Goal: Task Accomplishment & Management: Manage account settings

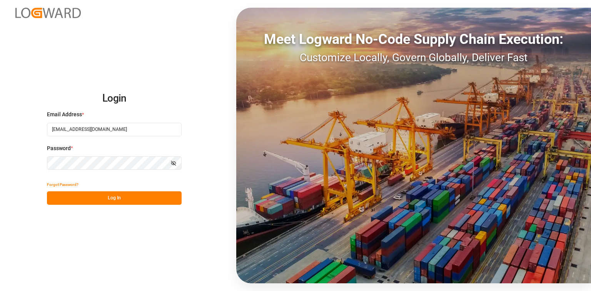
click at [111, 199] on button "Log In" at bounding box center [114, 197] width 135 height 13
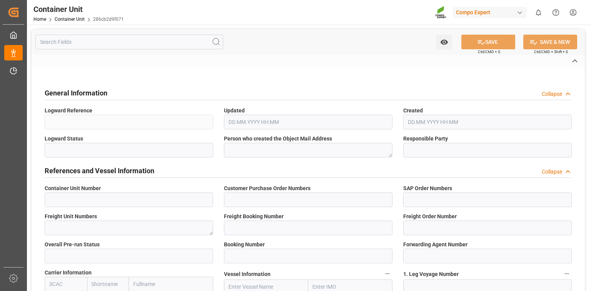
type input "14052204"
type input "96"
type input "4510366004"
type textarea "47587987"
type input "14052203"
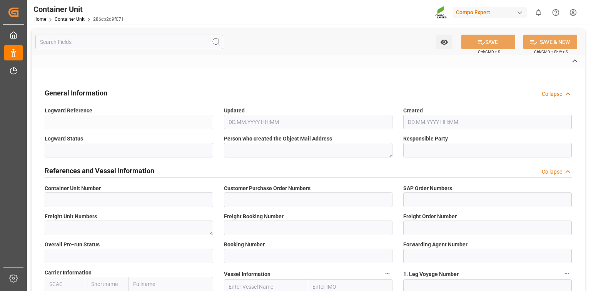
type input "14052204"
type input "1"
type input "VLCF06096900"
type input "6585284"
type input "ONEY"
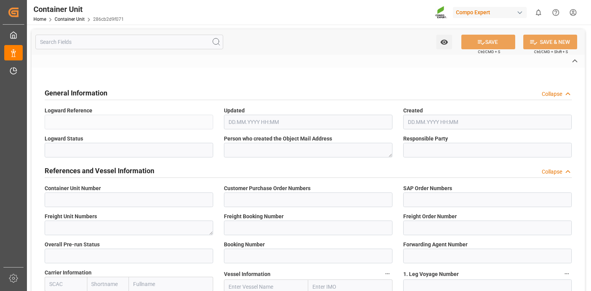
type input "[GEOGRAPHIC_DATA]"
type input "Mundra"
type textarea "CIF"
type input "No"
type input "20GP"
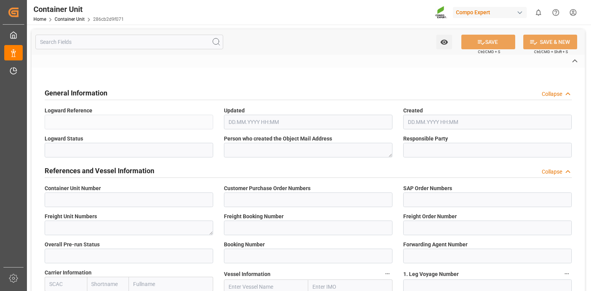
type input "2"
type textarea "30"
type textarea "Z3"
type input "[DATE]"
type textarea "COMPO Centro de Producción"
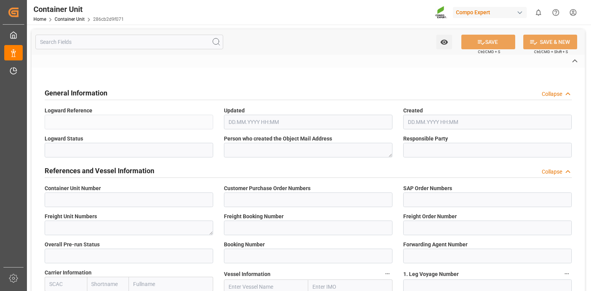
type textarea "12600"
type input "[GEOGRAPHIC_DATA]"
type textarea "465683"
type input "India"
type input "EUR"
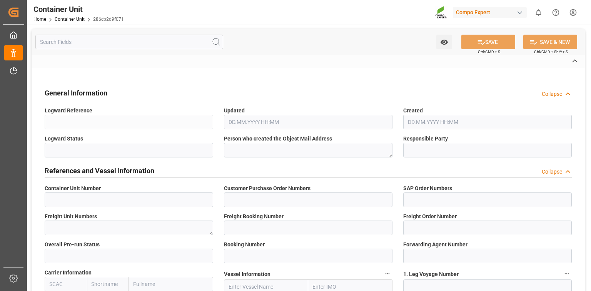
type textarea "[DATE]"
type textarea "NTC SOL 13-33-13 P-MAX +TE 25kg (x48) WW"
type textarea "2467501899"
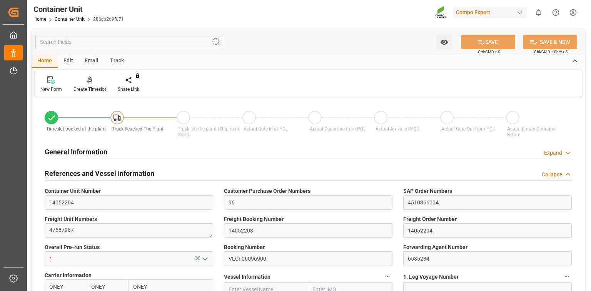
type input "ONEY"
type input "ESVLC"
type input "INMUN"
type input "7"
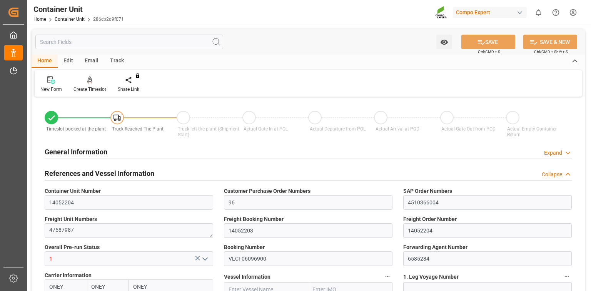
type input "0"
type input "7"
type input "0"
type input "20"
type input "24576"
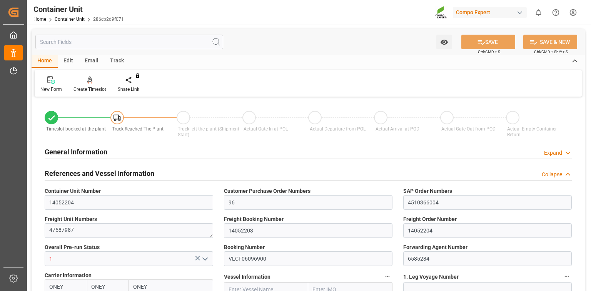
type input "10.09.2025 14:21"
type input "26.09.2025"
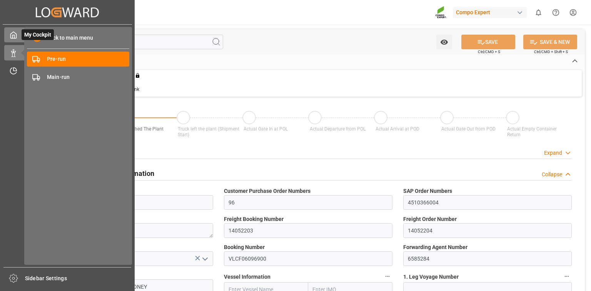
click at [15, 34] on icon at bounding box center [14, 35] width 8 height 8
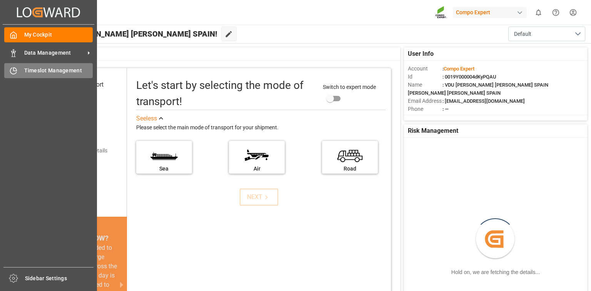
click at [33, 64] on div "Timeslot Management Timeslot Management" at bounding box center [48, 70] width 89 height 15
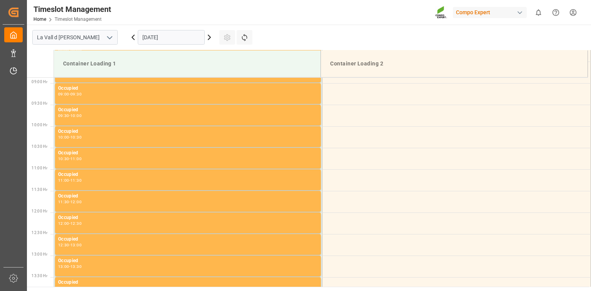
scroll to position [383, 0]
click at [174, 41] on input "07.10.2025" at bounding box center [171, 37] width 67 height 15
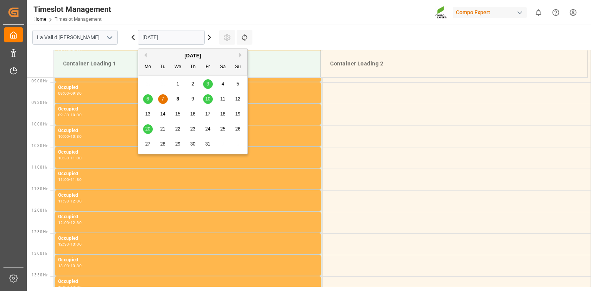
click at [191, 117] on span "16" at bounding box center [192, 113] width 5 height 5
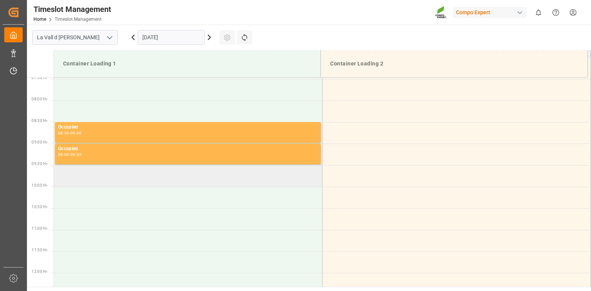
scroll to position [321, 0]
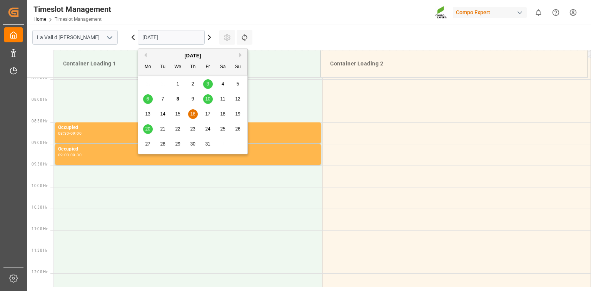
click at [145, 42] on input "16.10.2025" at bounding box center [171, 37] width 67 height 15
click at [165, 114] on span "14" at bounding box center [162, 113] width 5 height 5
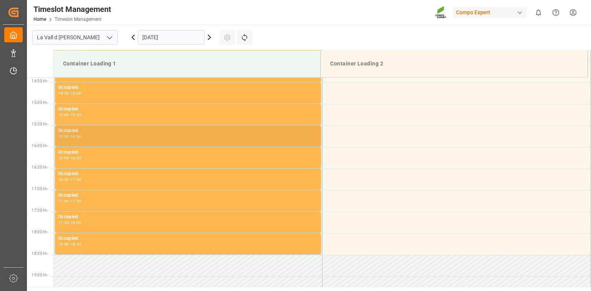
scroll to position [752, 0]
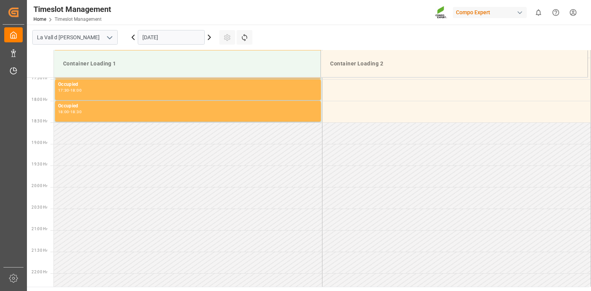
click at [179, 32] on input "14.10.2025" at bounding box center [171, 37] width 67 height 15
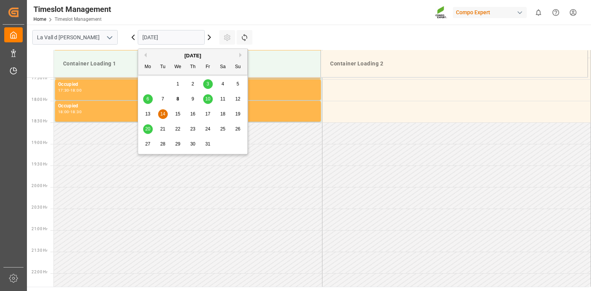
click at [147, 116] on span "13" at bounding box center [147, 113] width 5 height 5
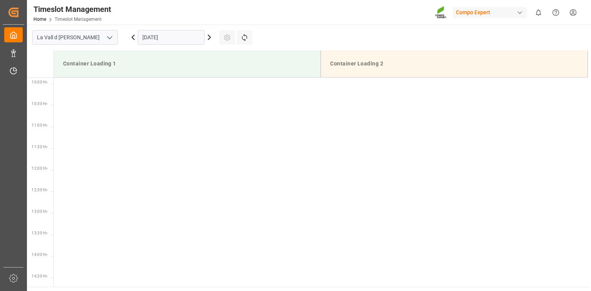
scroll to position [414, 0]
click at [175, 32] on input "13.10.2025" at bounding box center [171, 37] width 67 height 15
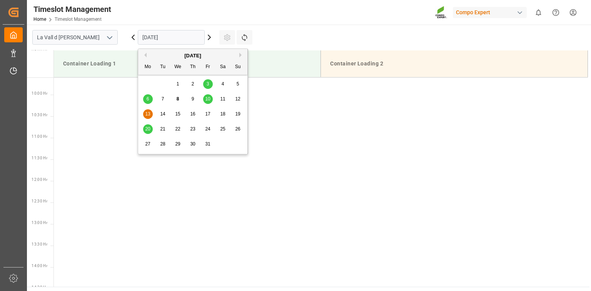
click at [180, 112] on div "15" at bounding box center [178, 114] width 10 height 9
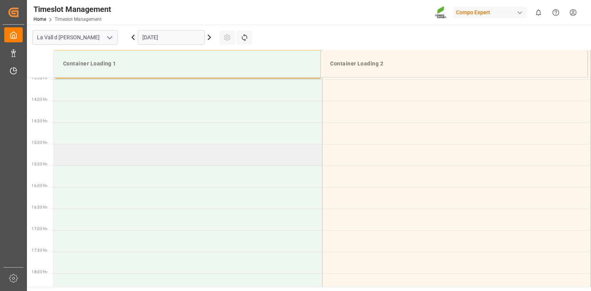
scroll to position [565, 0]
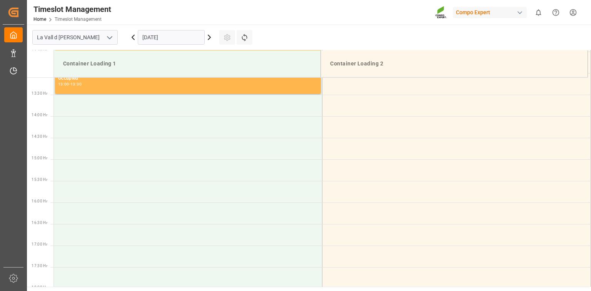
click at [179, 34] on input "[DATE]" at bounding box center [171, 37] width 67 height 15
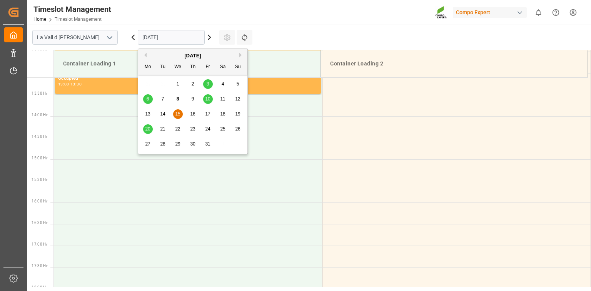
click at [193, 113] on span "16" at bounding box center [192, 113] width 5 height 5
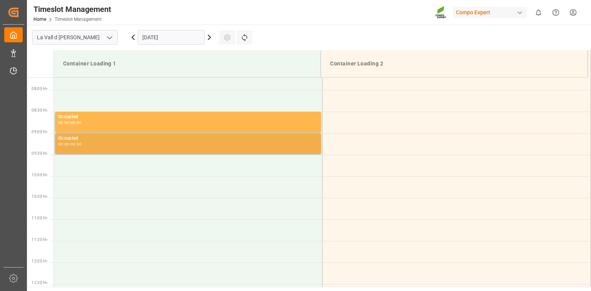
scroll to position [321, 0]
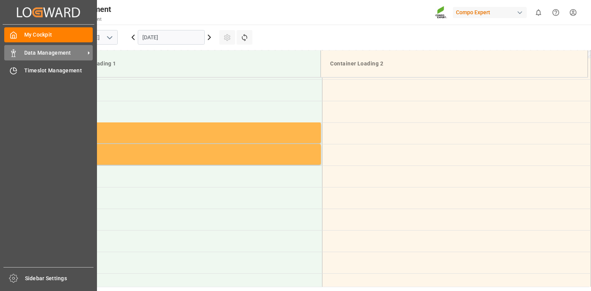
click at [22, 54] on div "Data Management Data Management" at bounding box center [48, 52] width 89 height 15
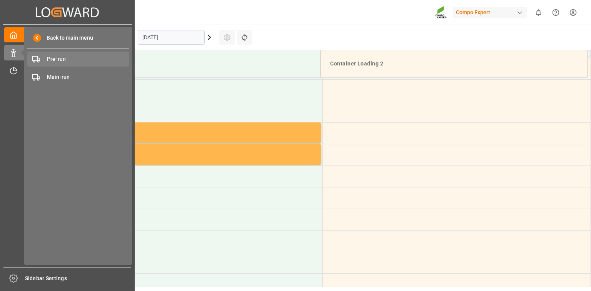
click at [80, 58] on span "Pre-run" at bounding box center [88, 59] width 83 height 8
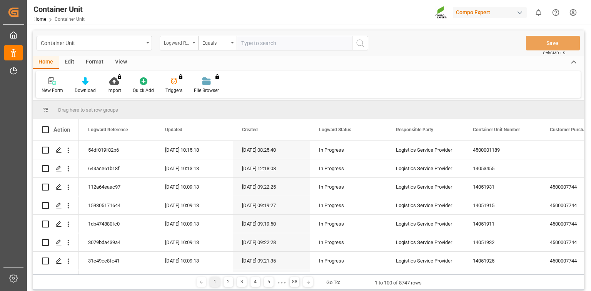
click at [192, 44] on div "Logward Reference" at bounding box center [179, 43] width 38 height 15
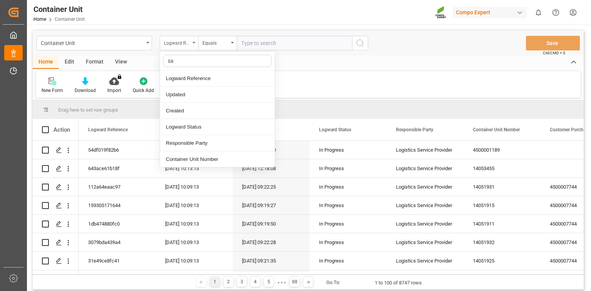
type input "sap"
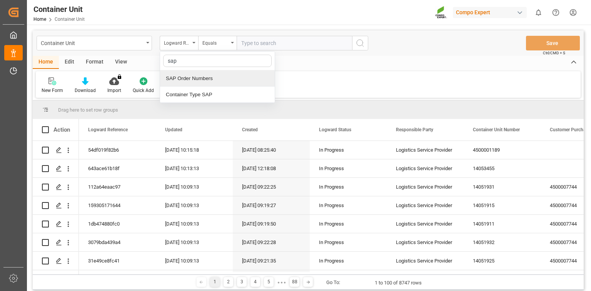
click at [214, 73] on div "SAP Order Numbers" at bounding box center [217, 78] width 115 height 16
click at [212, 48] on div "Equals" at bounding box center [217, 43] width 38 height 15
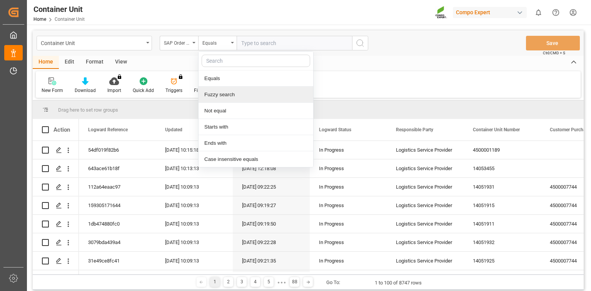
click at [224, 96] on div "Fuzzy search" at bounding box center [256, 95] width 115 height 16
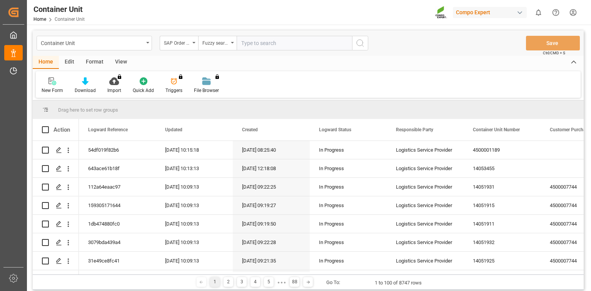
click at [258, 44] on input "text" at bounding box center [294, 43] width 115 height 15
paste input "4510363797"
type input "4510363797"
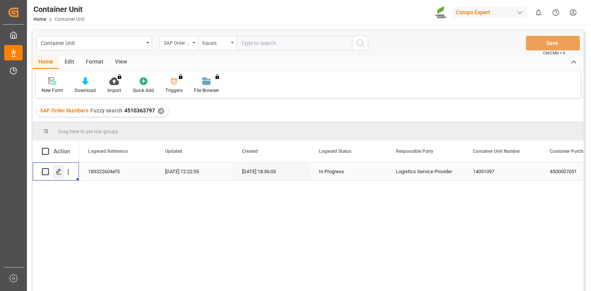
click at [60, 174] on line "Press SPACE to select this row." at bounding box center [59, 174] width 5 height 0
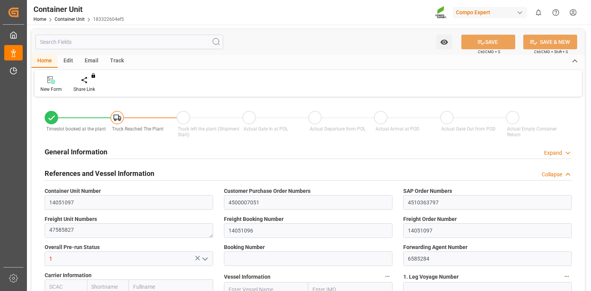
type input "ESVLC"
type input "ALDRZ"
type input "7"
type input "0"
type input "8"
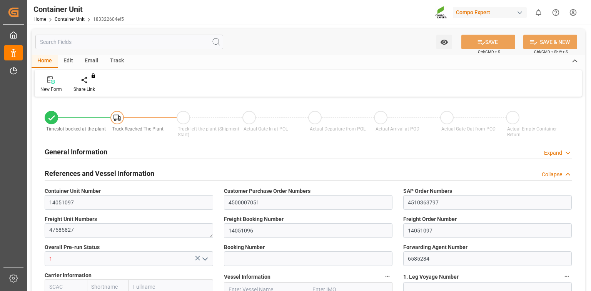
type input "0"
type input "20"
type input "21504"
type input "19.08.2025 18:31"
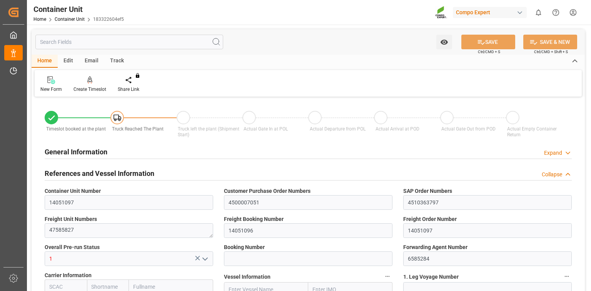
type input "23.09.2025"
click at [94, 82] on div at bounding box center [90, 80] width 33 height 8
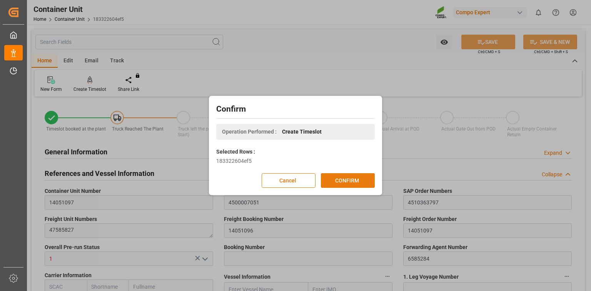
click at [357, 177] on button "CONFIRM" at bounding box center [348, 180] width 54 height 15
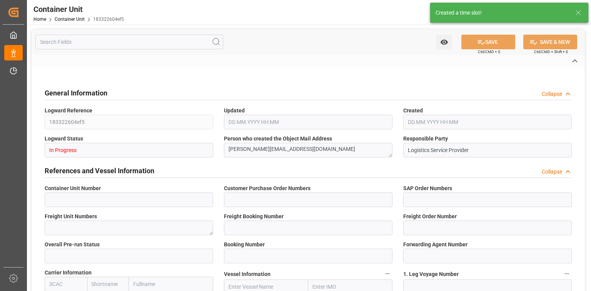
type input "14051097"
type input "4500007051"
type input "4510363797"
type textarea "47585827"
type input "14051096"
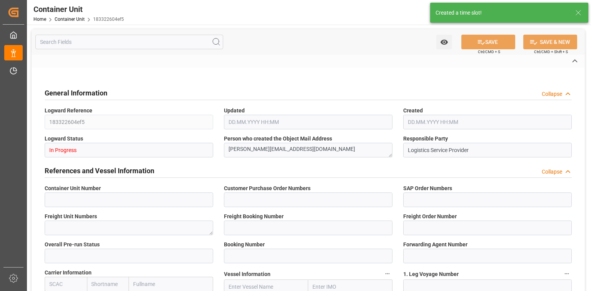
type input "14051097"
type input "1"
type input "6585284"
type input "Valencia"
type input "Durrës"
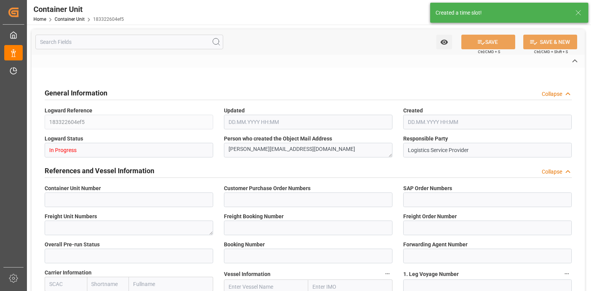
type textarea "CIF"
type input "No"
type input "20GP"
type input "2"
type textarea "30"
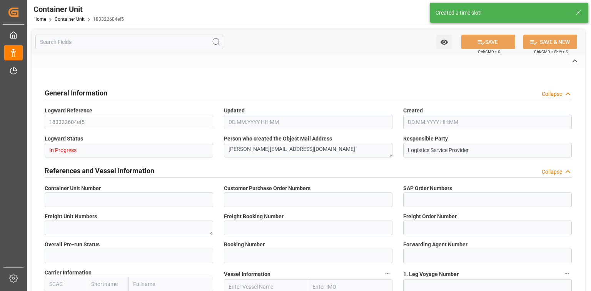
type textarea "Z3"
type input "CE07"
type textarea "COMPO Centro de Producción"
type textarea "12600"
type input "Spain"
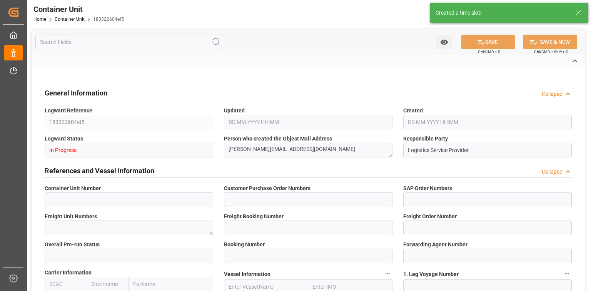
type textarea "5022"
type input "Albania"
type input "EUR"
type textarea "CE31"
type textarea "HAK Cal + K 14-5-24+10 25 Kg (x42) WW"
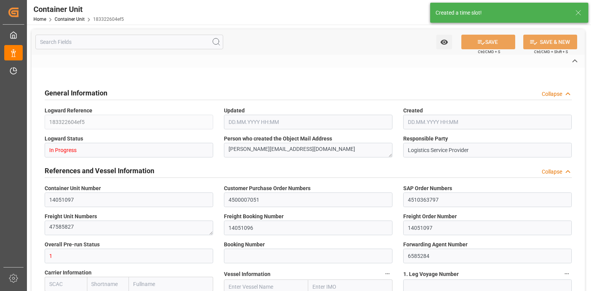
type textarea "2475112011"
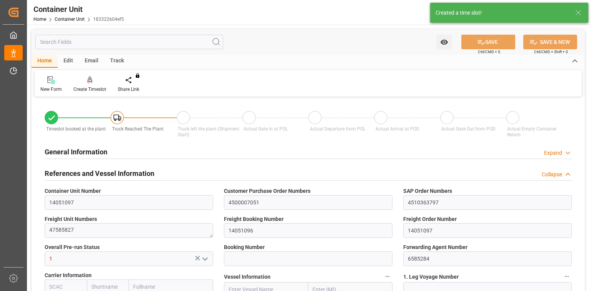
type input "ESVLC"
type input "ALDRZ"
type input "7"
type input "0"
type input "8"
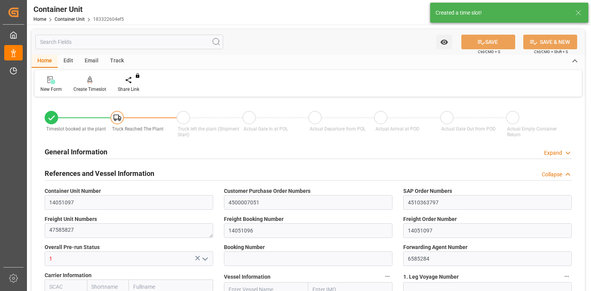
type input "0"
type input "20"
type input "21504"
type input "19.08.2025 18:31"
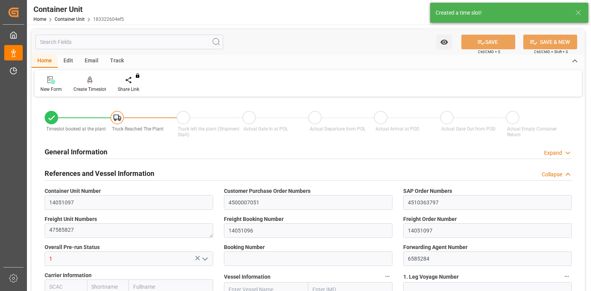
type input "23.09.2025"
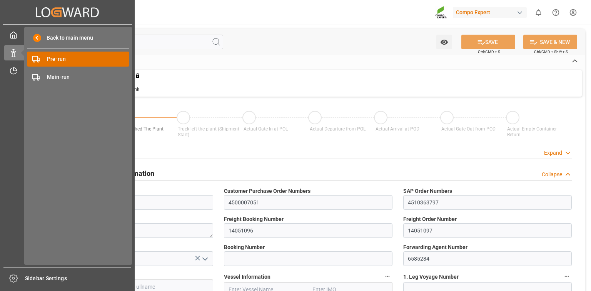
click at [67, 62] on span "Pre-run" at bounding box center [88, 59] width 83 height 8
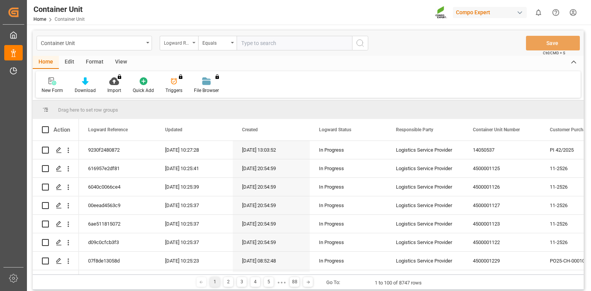
click at [192, 43] on div "Logward Reference" at bounding box center [179, 43] width 38 height 15
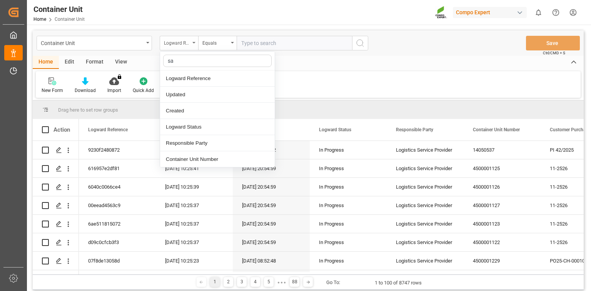
type input "sap"
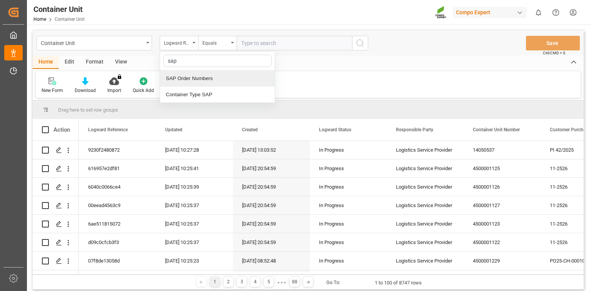
click at [248, 71] on div "SAP Order Numbers" at bounding box center [217, 78] width 115 height 16
click at [219, 34] on div "Container Unit SAP Order Numbers Equals Save Ctrl/CMD + S" at bounding box center [308, 42] width 551 height 25
click at [222, 45] on div "Equals" at bounding box center [215, 42] width 26 height 9
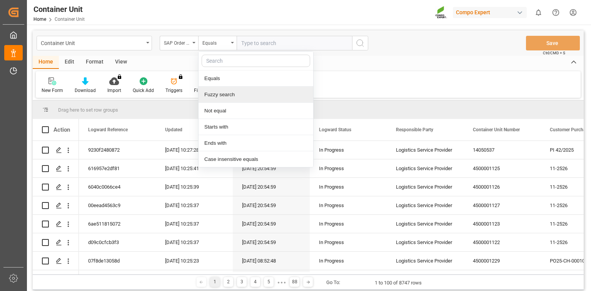
click at [226, 97] on div "Fuzzy search" at bounding box center [256, 95] width 115 height 16
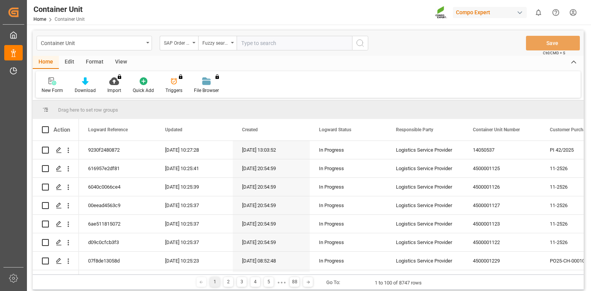
click at [271, 45] on input "text" at bounding box center [294, 43] width 115 height 15
click at [304, 40] on input "text" at bounding box center [294, 43] width 115 height 15
click at [462, 52] on div "Container Unit SAP Order Numbers Fuzzy search Save Ctrl/CMD + S" at bounding box center [308, 42] width 551 height 25
click at [259, 42] on input "text" at bounding box center [294, 43] width 115 height 15
paste input "4510366560"
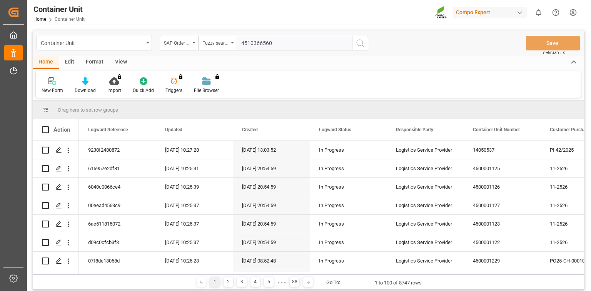
type input "4510366560"
click at [363, 44] on icon "search button" at bounding box center [360, 42] width 9 height 9
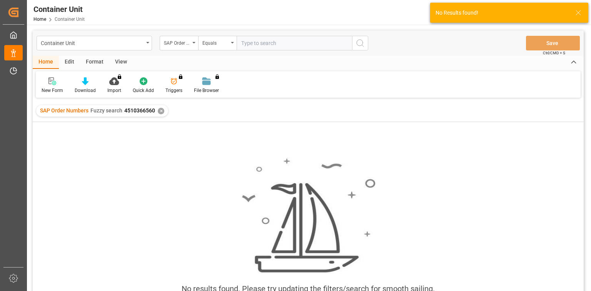
click at [162, 110] on div "✕" at bounding box center [161, 111] width 7 height 7
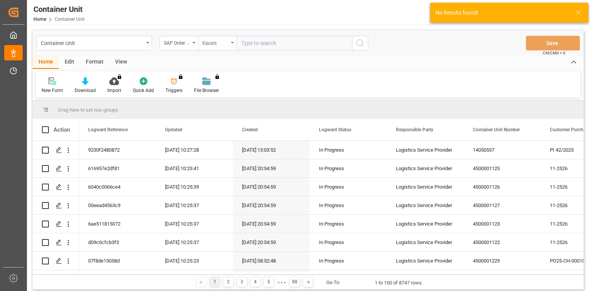
click at [226, 45] on div "Equals" at bounding box center [215, 42] width 26 height 9
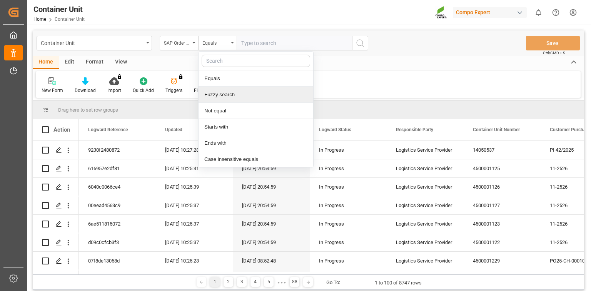
click at [222, 92] on div "Fuzzy search" at bounding box center [256, 95] width 115 height 16
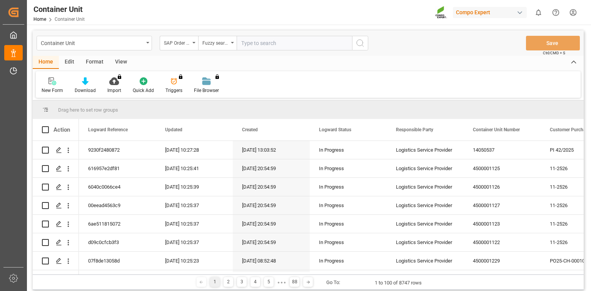
click at [271, 33] on div "Container Unit SAP Order Numbers Fuzzy search Save Ctrl/CMD + S" at bounding box center [308, 42] width 551 height 25
click at [271, 41] on input "text" at bounding box center [294, 43] width 115 height 15
paste input "4510366560"
type input "4510366560"
click at [360, 41] on icon "search button" at bounding box center [360, 42] width 9 height 9
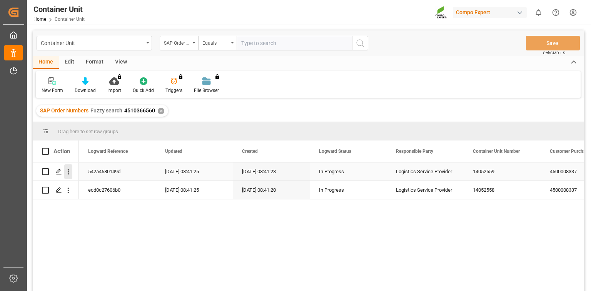
click at [68, 173] on icon "open menu" at bounding box center [68, 172] width 8 height 8
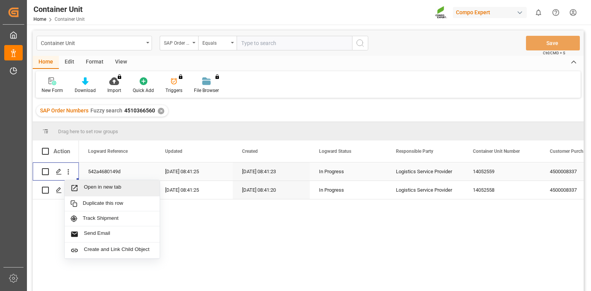
click at [93, 186] on span "Open in new tab" at bounding box center [119, 188] width 70 height 8
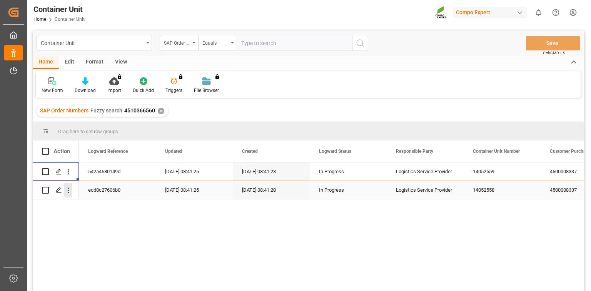
click at [66, 193] on icon "open menu" at bounding box center [68, 190] width 8 height 8
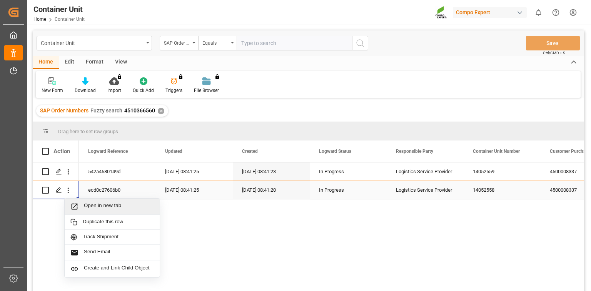
click at [83, 203] on span "Press SPACE to select this row." at bounding box center [76, 206] width 13 height 8
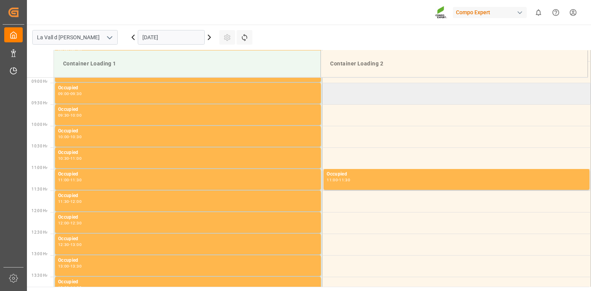
scroll to position [383, 0]
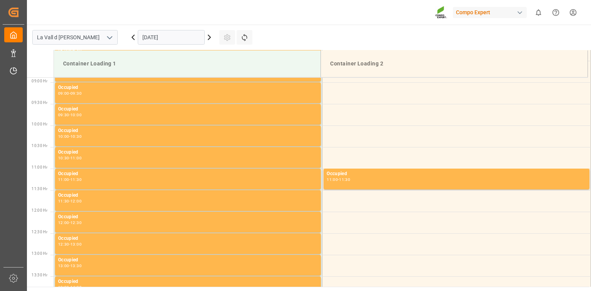
click at [175, 40] on input "08.10.2025" at bounding box center [171, 37] width 67 height 15
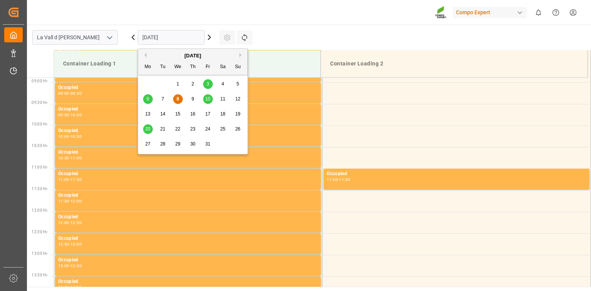
click at [194, 113] on span "16" at bounding box center [192, 113] width 5 height 5
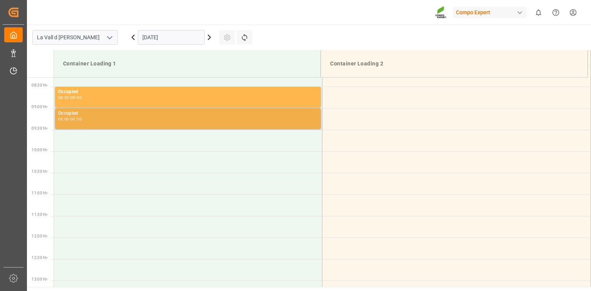
scroll to position [321, 0]
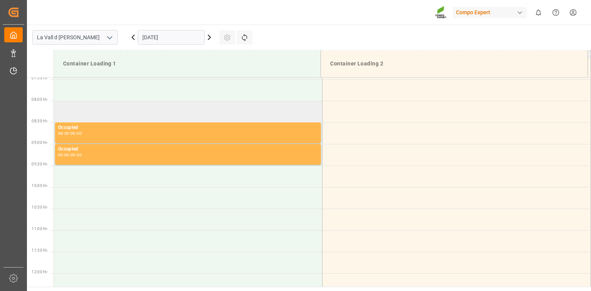
click at [104, 109] on td at bounding box center [188, 112] width 269 height 22
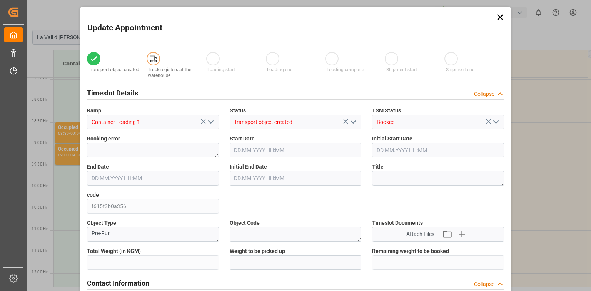
type input "21504"
type input "20"
type input "16.10.2025 08:00"
type input "16.10.2025 08:30"
type input "[DATE] 18:31"
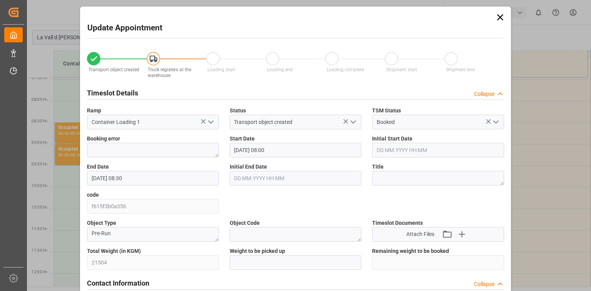
type input "08.10.2025 08:16"
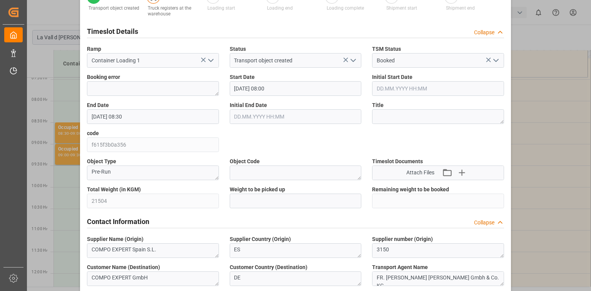
click at [267, 209] on div "Weight to be picked up" at bounding box center [295, 197] width 143 height 28
click at [268, 204] on input "text" at bounding box center [296, 201] width 132 height 15
paste input "21504"
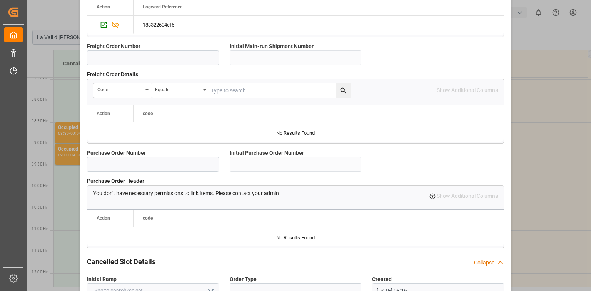
scroll to position [724, 0]
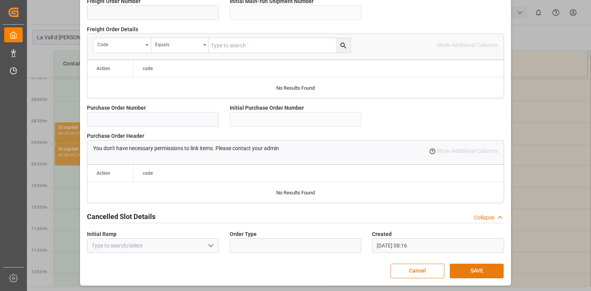
type input "21504"
click at [481, 267] on button "SAVE" at bounding box center [477, 271] width 54 height 15
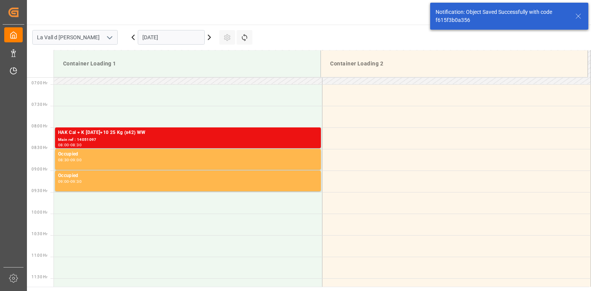
scroll to position [297, 0]
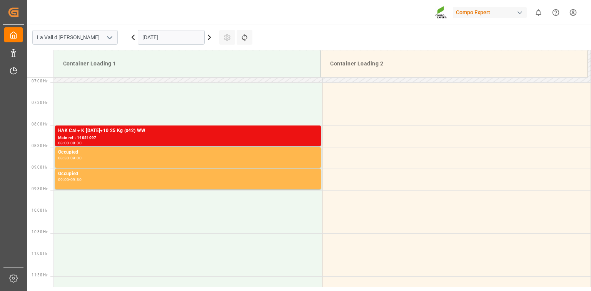
click at [163, 45] on div "16.10.2025" at bounding box center [171, 37] width 96 height 25
click at [173, 38] on input "16.10.2025" at bounding box center [171, 37] width 67 height 15
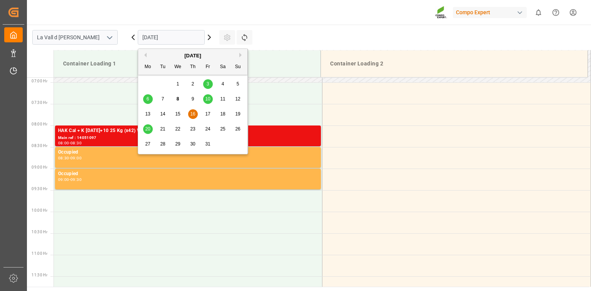
click at [152, 127] on div "20" at bounding box center [148, 129] width 10 height 9
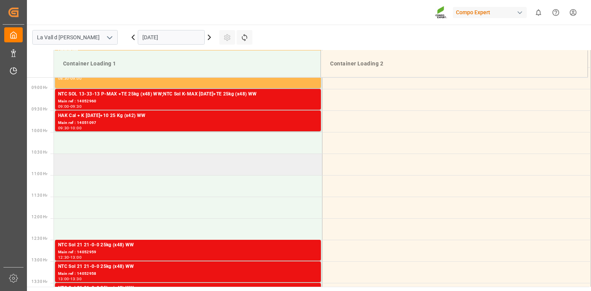
scroll to position [383, 0]
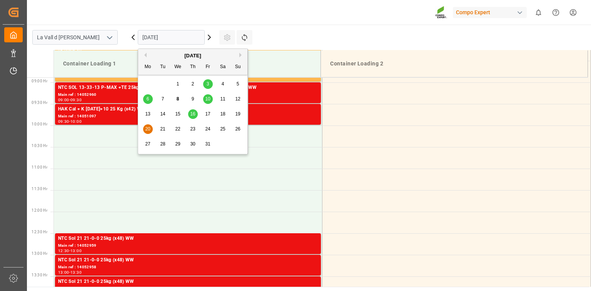
click at [172, 30] on input "20.10.2025" at bounding box center [171, 37] width 67 height 15
click at [178, 114] on span "15" at bounding box center [177, 113] width 5 height 5
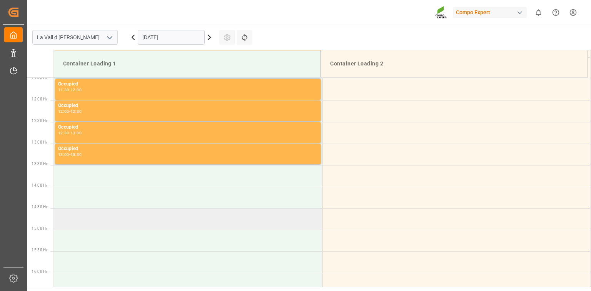
scroll to position [537, 0]
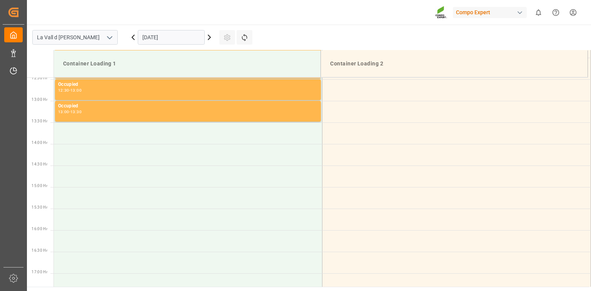
click at [184, 24] on div "Compo Expert 0 Notifications Only show unread All Watching Mark all categories …" at bounding box center [307, 12] width 570 height 25
click at [186, 32] on input "15.10.2025" at bounding box center [171, 37] width 67 height 15
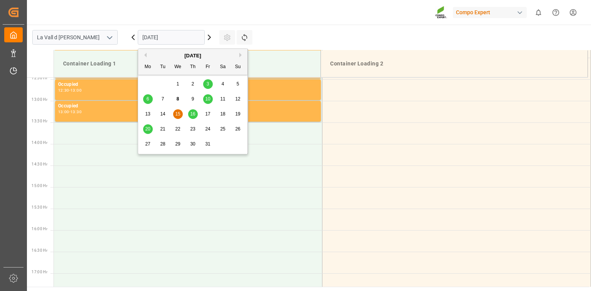
click at [167, 114] on div "14" at bounding box center [163, 114] width 10 height 9
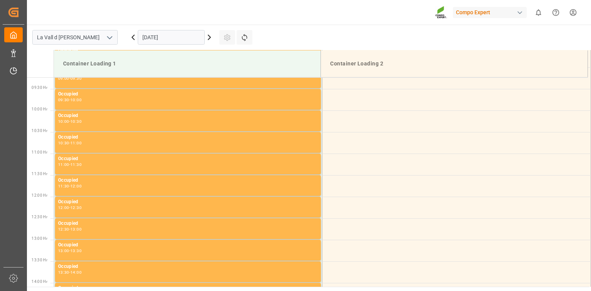
scroll to position [383, 0]
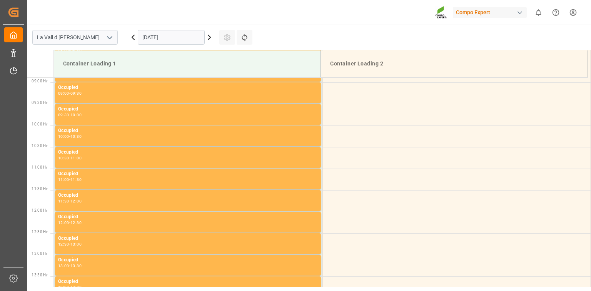
click at [175, 35] on input "14.10.2025" at bounding box center [171, 37] width 67 height 15
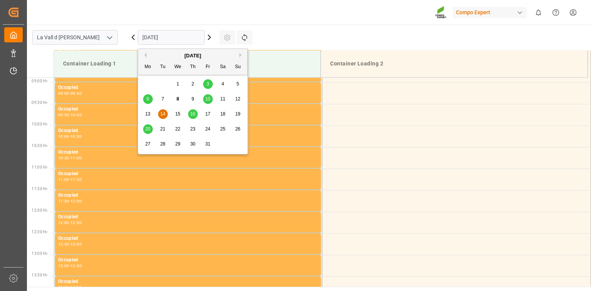
click at [179, 112] on span "15" at bounding box center [177, 113] width 5 height 5
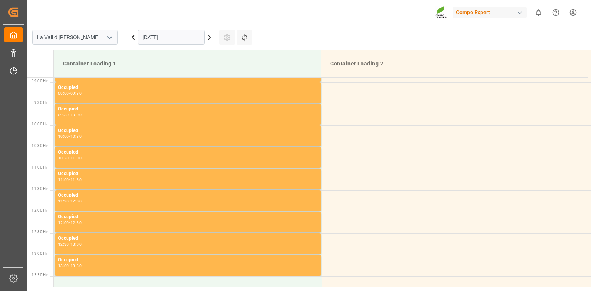
click at [172, 38] on input "15.10.2025" at bounding box center [171, 37] width 67 height 15
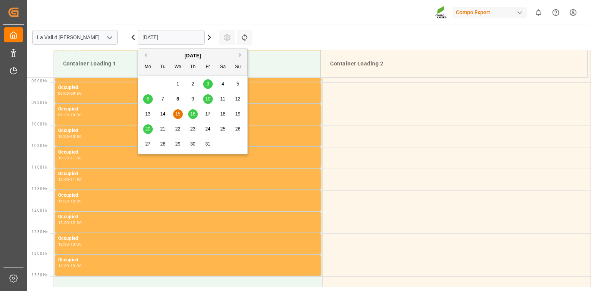
click at [162, 113] on span "14" at bounding box center [162, 113] width 5 height 5
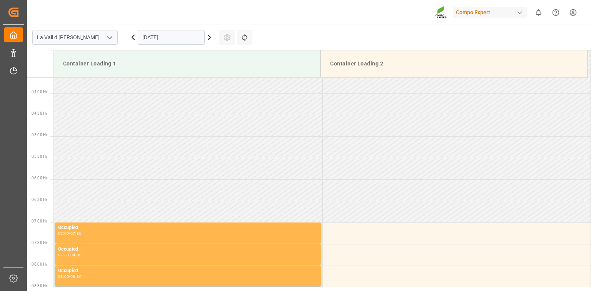
scroll to position [161, 0]
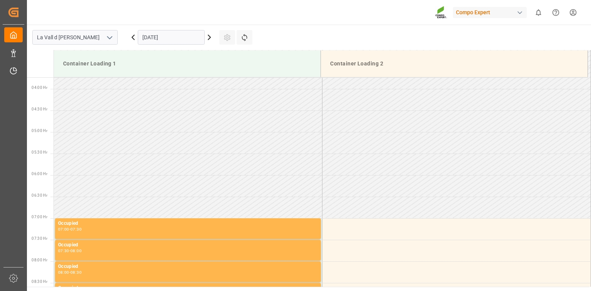
click at [193, 26] on div "14.10.2025" at bounding box center [171, 37] width 96 height 25
click at [193, 29] on div "14.10.2025" at bounding box center [171, 37] width 96 height 25
click at [196, 35] on input "14.10.2025" at bounding box center [171, 37] width 67 height 15
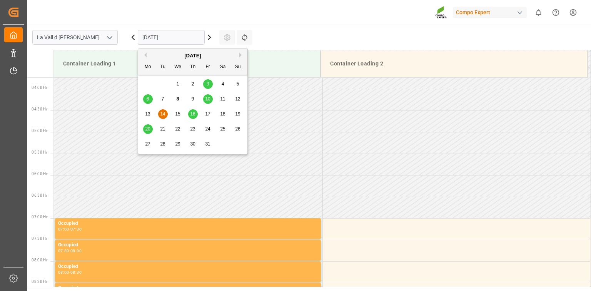
click at [182, 110] on div "15" at bounding box center [178, 114] width 10 height 9
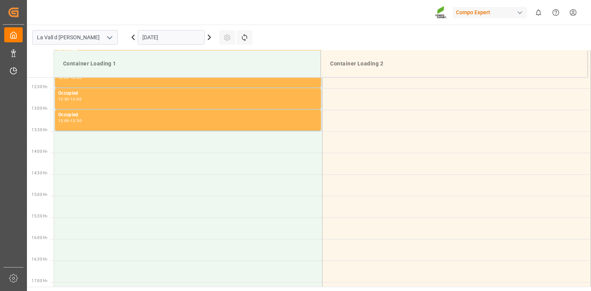
scroll to position [506, 0]
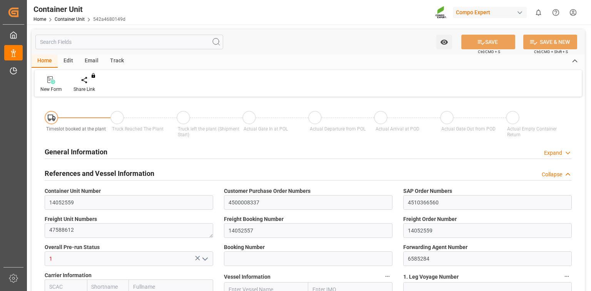
type input "ESVLC"
type input "EGEDK"
type input "0"
type input "40"
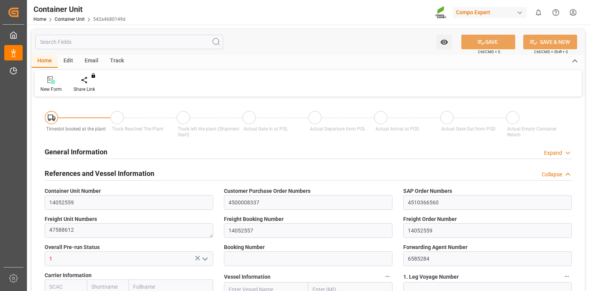
type input "24576"
type input "[DATE] 08:41"
type input "[DATE]"
click at [90, 92] on div "Create Timeslot" at bounding box center [90, 89] width 33 height 7
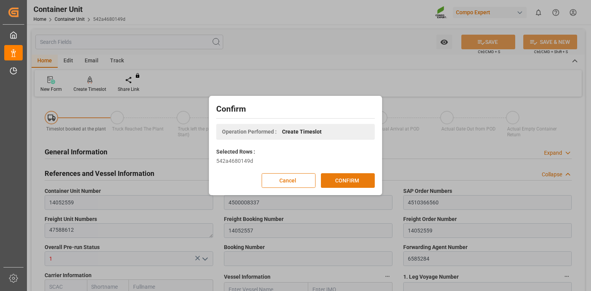
click at [358, 180] on button "CONFIRM" at bounding box center [348, 180] width 54 height 15
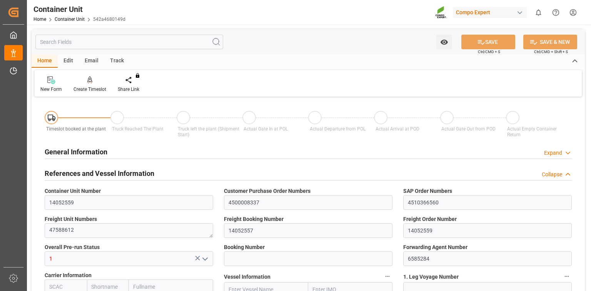
type input "ESVLC"
type input "EGEDK"
type input "10"
type input "0"
type input "11"
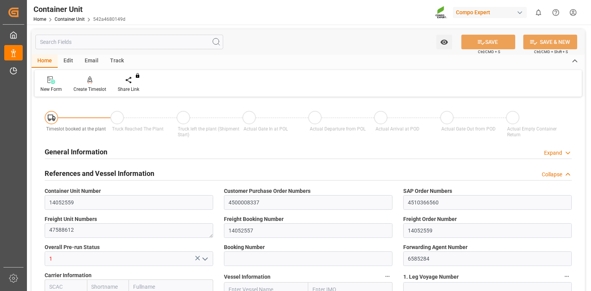
type input "0"
type input "40"
type input "24576"
type input "[DATE] 08:41"
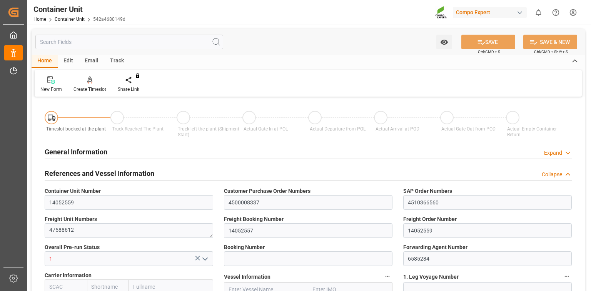
type input "[DATE]"
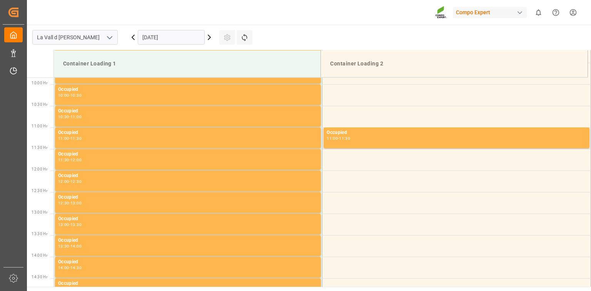
scroll to position [426, 0]
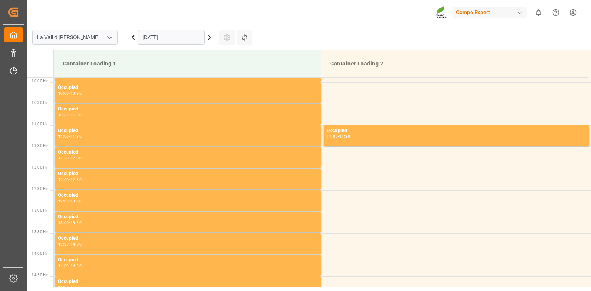
click at [160, 35] on input "08.10.2025" at bounding box center [171, 37] width 67 height 15
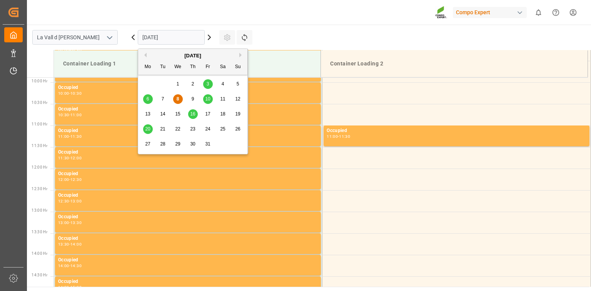
click at [191, 112] on span "16" at bounding box center [192, 113] width 5 height 5
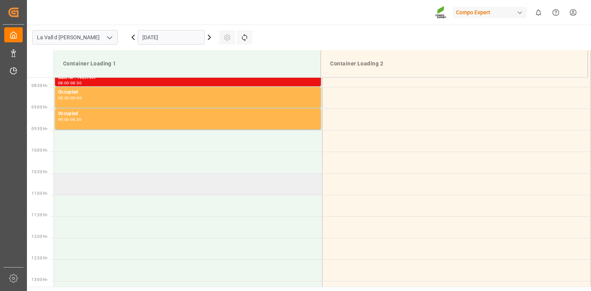
scroll to position [272, 0]
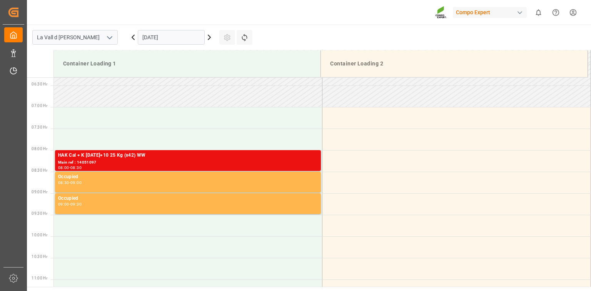
click at [167, 31] on input "[DATE]" at bounding box center [171, 37] width 67 height 15
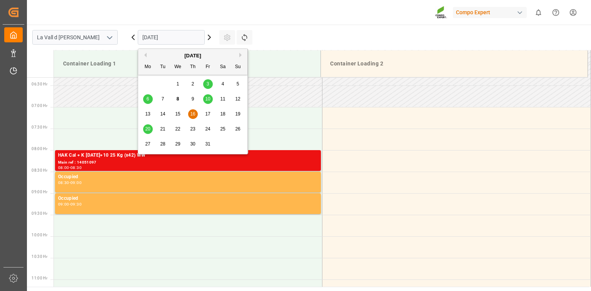
click at [180, 113] on div "15" at bounding box center [178, 114] width 10 height 9
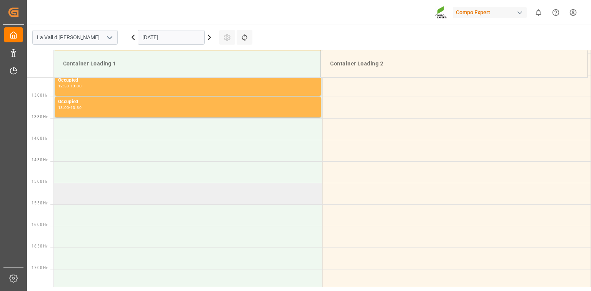
scroll to position [547, 0]
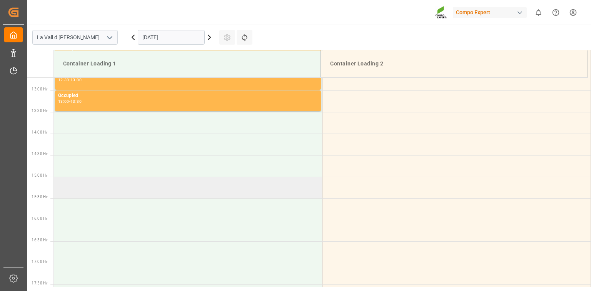
click at [74, 177] on td at bounding box center [188, 188] width 269 height 22
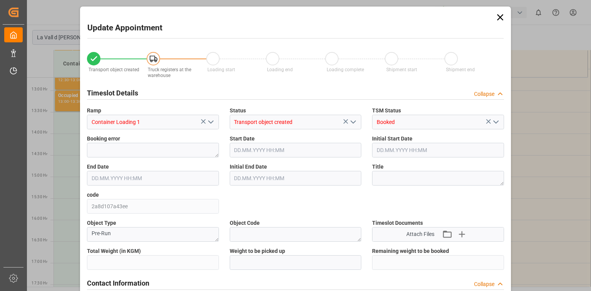
type input "24576"
type input "40"
type input "15.10.2025 15:00"
type input "15.10.2025 15:30"
type input "18.09.2025 08:41"
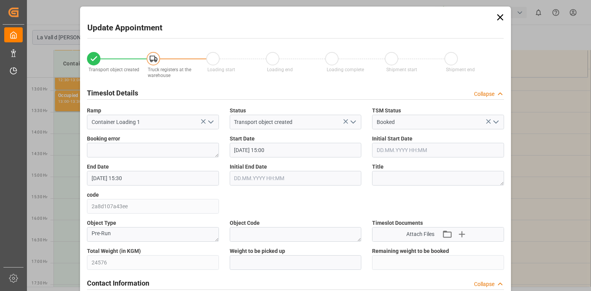
type input "08.10.2025 08:33"
click at [60, 256] on div "Update Appointment Transport object created Truck registers at the warehouse Lo…" at bounding box center [295, 145] width 591 height 291
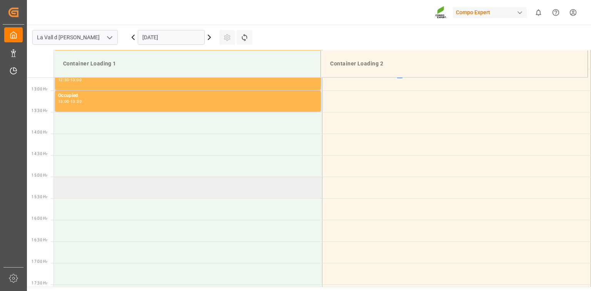
click at [86, 187] on td at bounding box center [188, 188] width 269 height 22
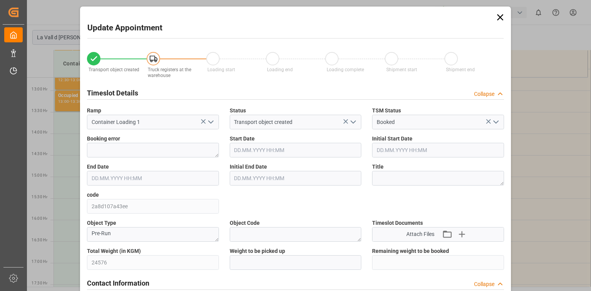
type input "15.10.2025 15:00"
type input "15.10.2025 15:30"
type input "[DATE] 08:41"
type input "[DATE] 08:33"
click at [272, 264] on input "text" at bounding box center [296, 262] width 132 height 15
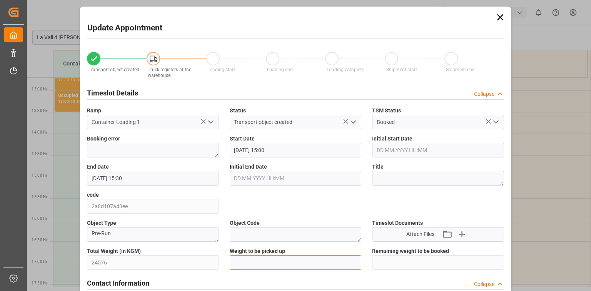
paste input "24576"
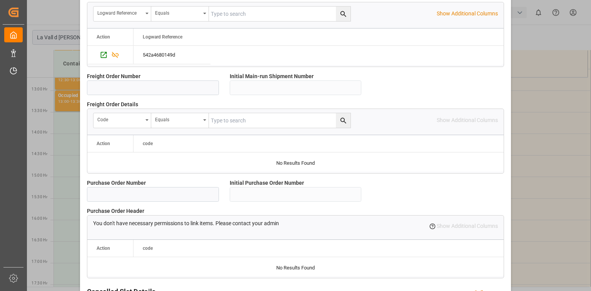
scroll to position [724, 0]
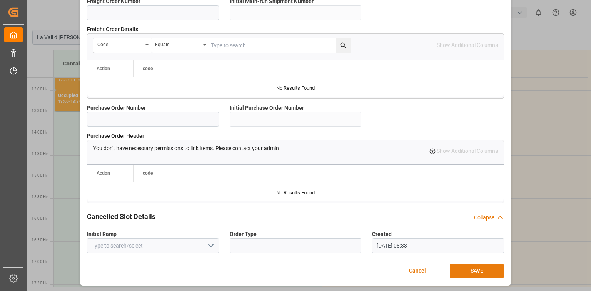
type input "24576"
click at [484, 271] on button "SAVE" at bounding box center [477, 271] width 54 height 15
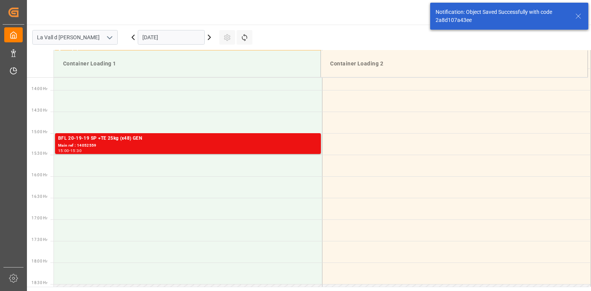
scroll to position [598, 0]
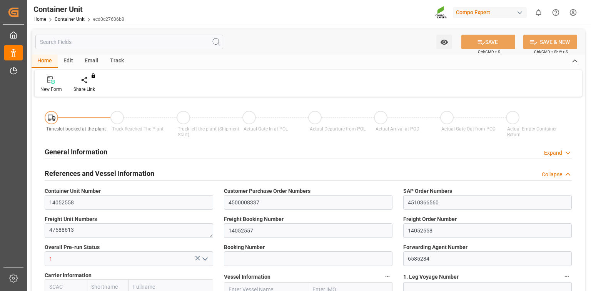
type input "ESVLC"
type input "EGEDK"
type input "10"
type input "0"
type input "11"
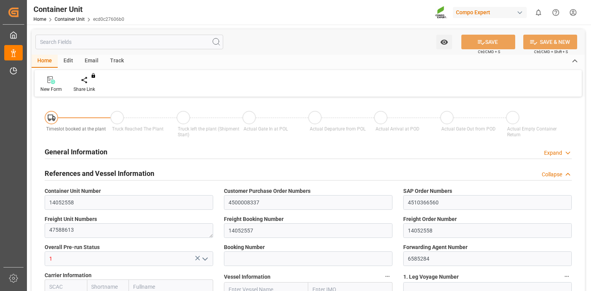
type input "0"
type input "40"
type input "24576"
type input "[DATE] 08:41"
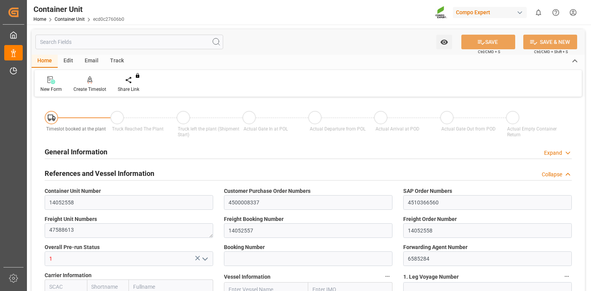
type input "[DATE]"
click at [82, 82] on div at bounding box center [90, 80] width 33 height 8
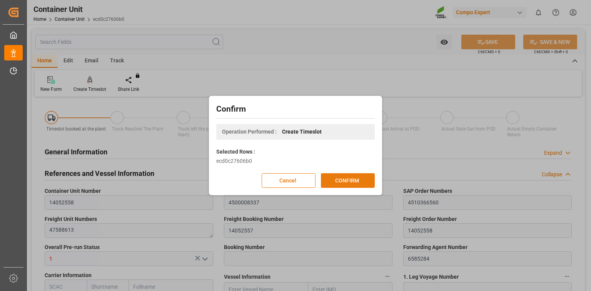
click at [356, 182] on button "CONFIRM" at bounding box center [348, 180] width 54 height 15
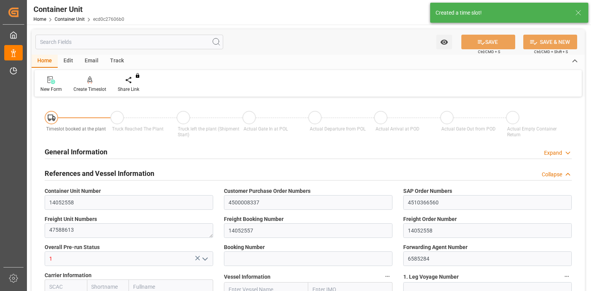
type input "ESVLC"
type input "EGEDK"
type input "10"
type input "0"
type input "11"
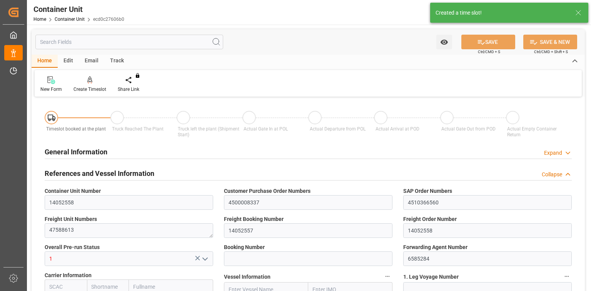
type input "0"
type input "40"
type input "24576"
type input "[DATE] 08:41"
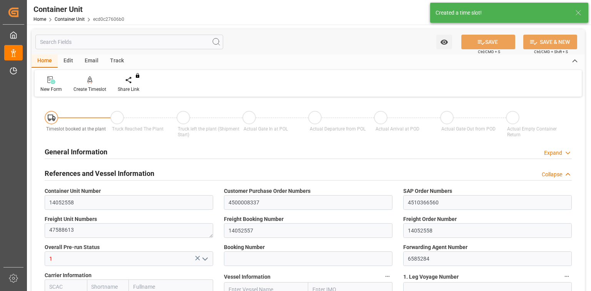
type input "[DATE]"
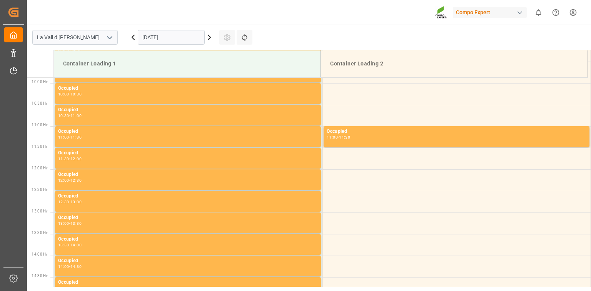
scroll to position [426, 0]
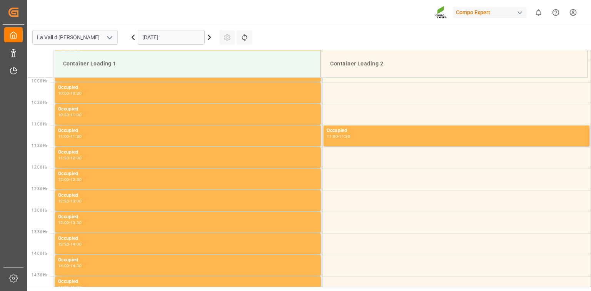
click at [166, 35] on input "[DATE]" at bounding box center [171, 37] width 67 height 15
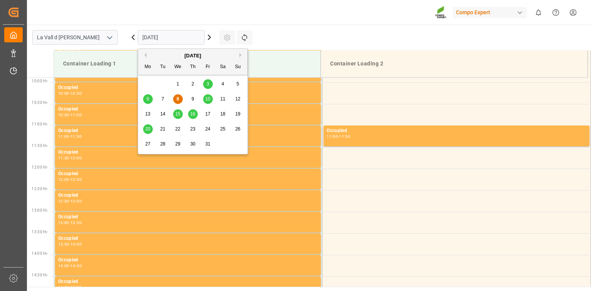
click at [180, 115] on span "15" at bounding box center [177, 113] width 5 height 5
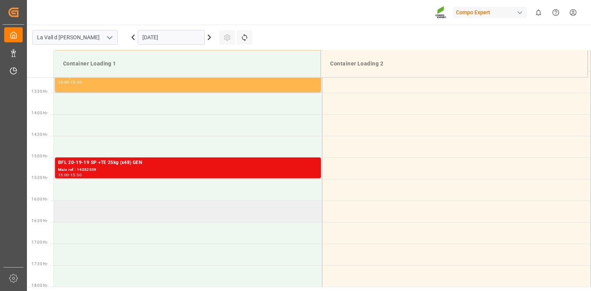
scroll to position [580, 0]
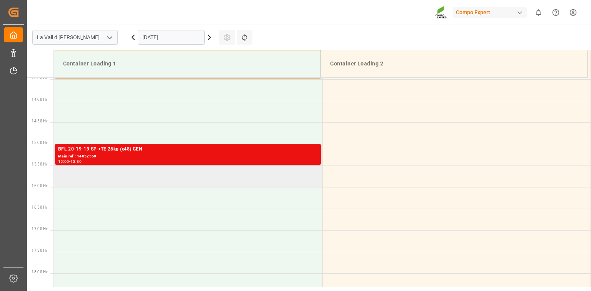
click at [94, 175] on td at bounding box center [188, 176] width 269 height 22
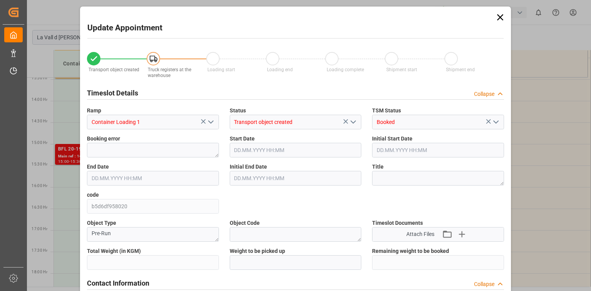
type input "24576"
type input "40"
type input "[DATE] 15:30"
type input "[DATE] 16:00"
type input "[DATE] 08:41"
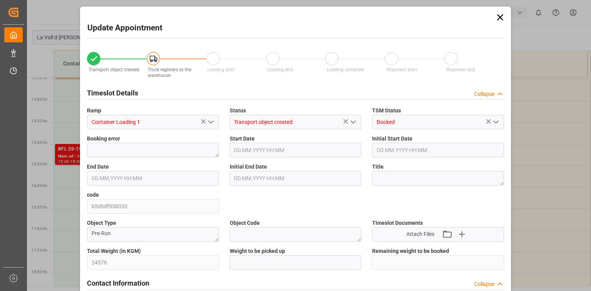
type input "[DATE] 08:34"
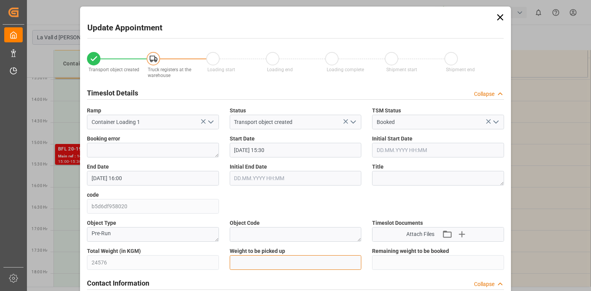
click at [257, 264] on input "text" at bounding box center [296, 262] width 132 height 15
paste input "24576"
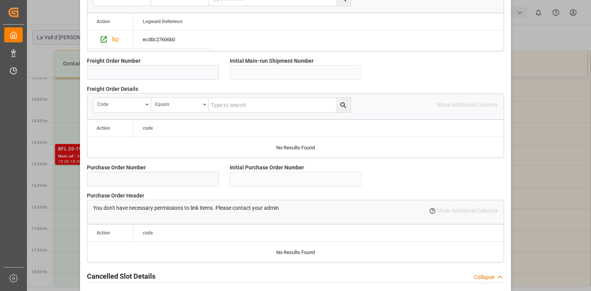
scroll to position [724, 0]
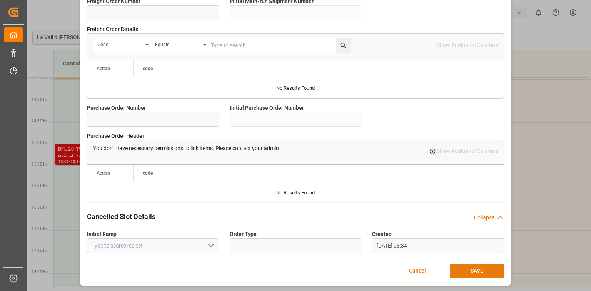
type input "24576"
click at [488, 264] on button "SAVE" at bounding box center [477, 271] width 54 height 15
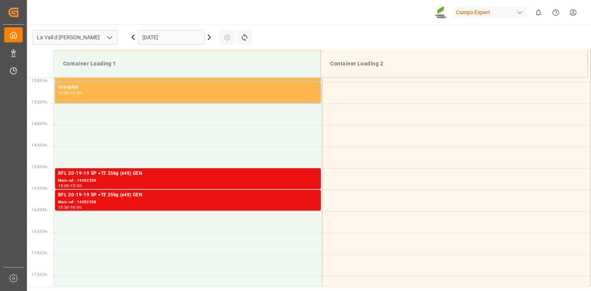
scroll to position [598, 0]
